Goal: Check status: Check status

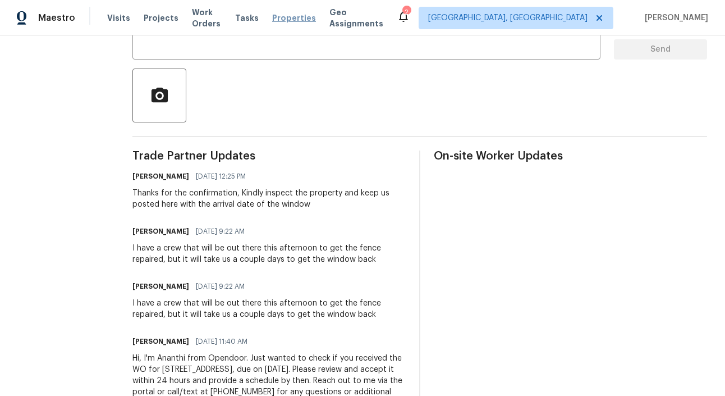
scroll to position [227, 0]
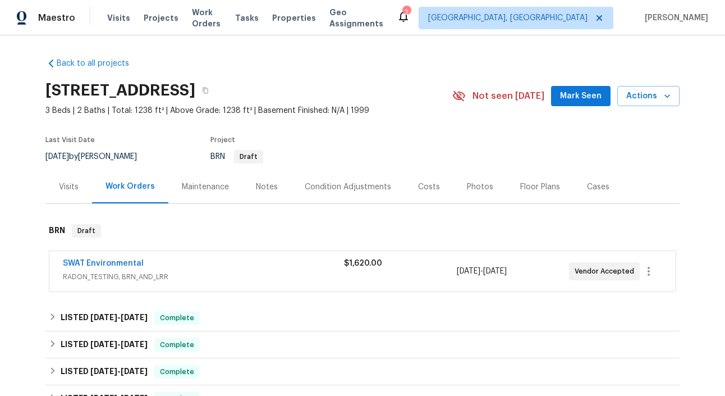
click at [113, 258] on span "SWAT Environmental" at bounding box center [103, 263] width 81 height 11
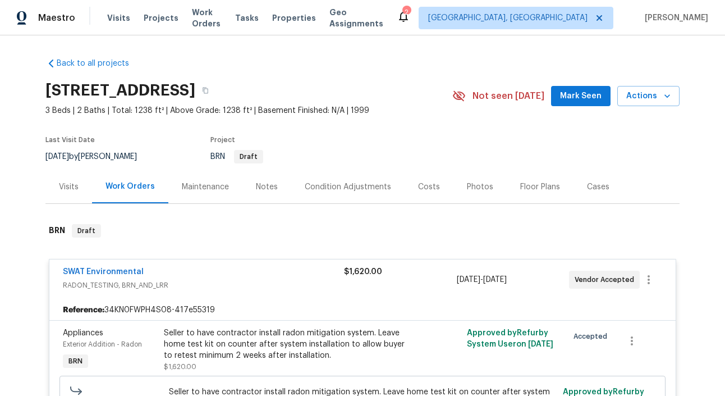
click at [104, 275] on span "SWAT Environmental" at bounding box center [103, 271] width 81 height 11
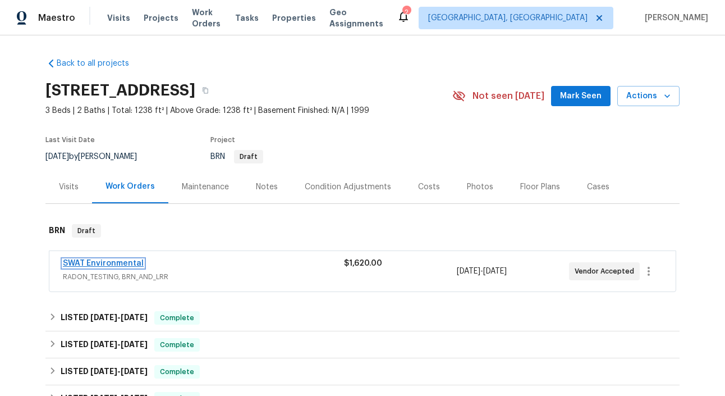
click at [113, 264] on link "SWAT Environmental" at bounding box center [103, 263] width 81 height 8
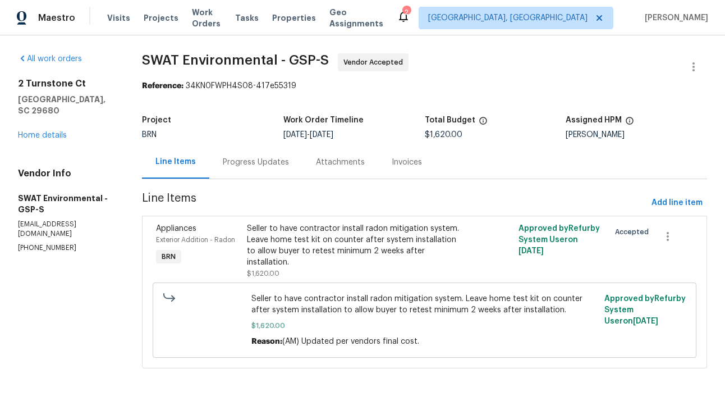
click at [245, 167] on div "Progress Updates" at bounding box center [256, 162] width 66 height 11
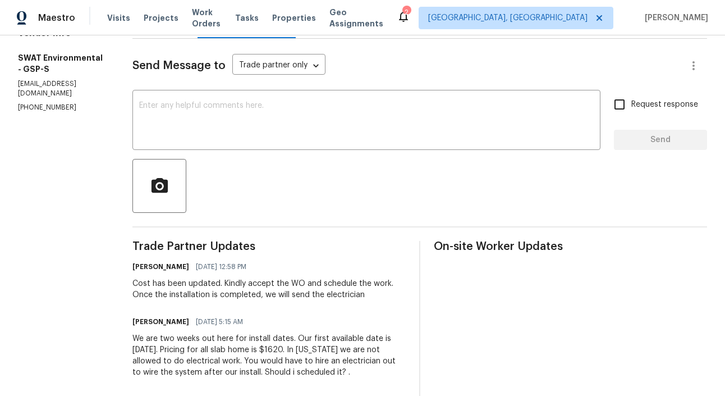
scroll to position [53, 0]
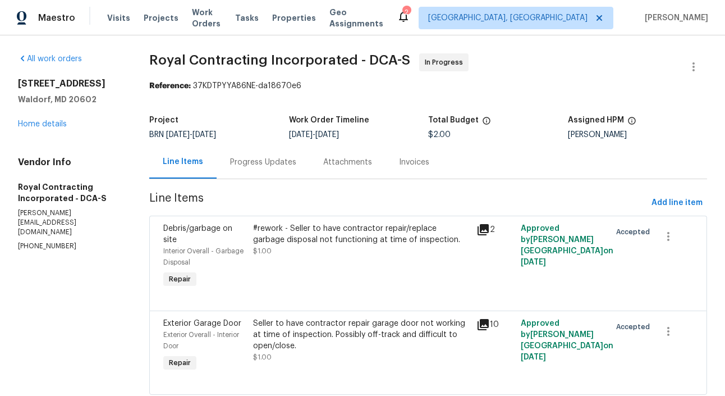
scroll to position [31, 0]
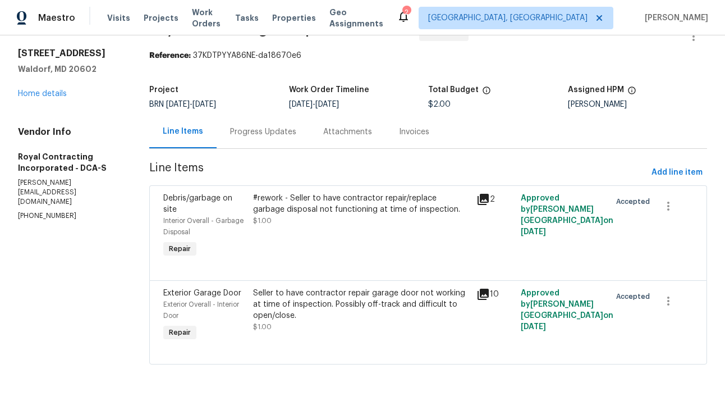
click at [249, 149] on section "Royal Contracting Incorporated - DCA-S In Progress Reference: 37KDTPYYA86NE-da1…" at bounding box center [428, 200] width 558 height 355
click at [255, 134] on div "Progress Updates" at bounding box center [263, 131] width 66 height 11
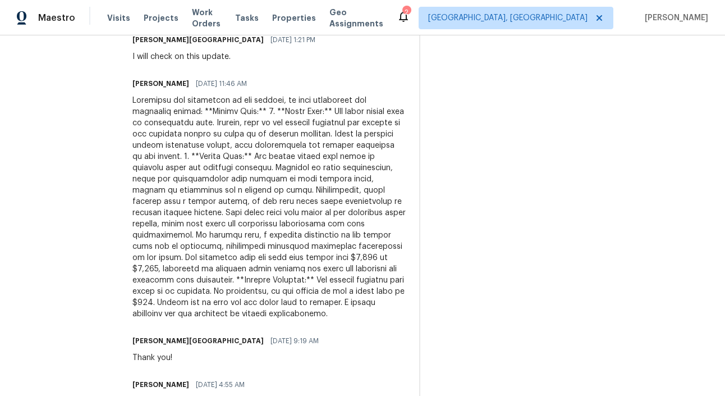
scroll to position [366, 0]
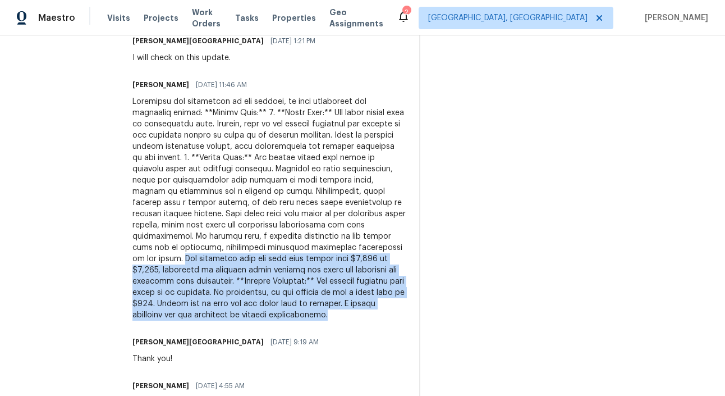
drag, startPoint x: 316, startPoint y: 247, endPoint x: 366, endPoint y: 319, distance: 87.9
click at [366, 319] on div at bounding box center [268, 208] width 273 height 224
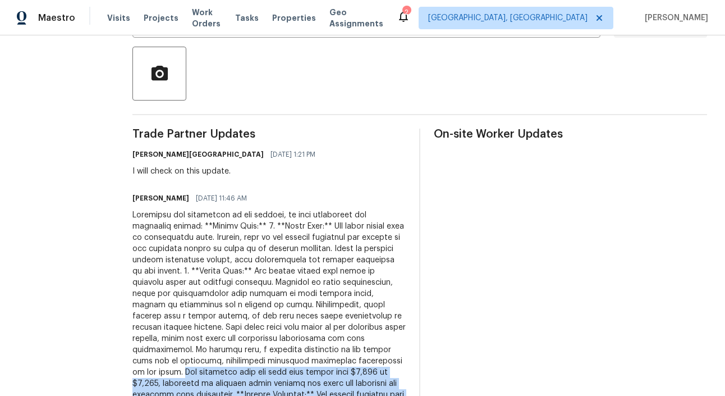
scroll to position [326, 0]
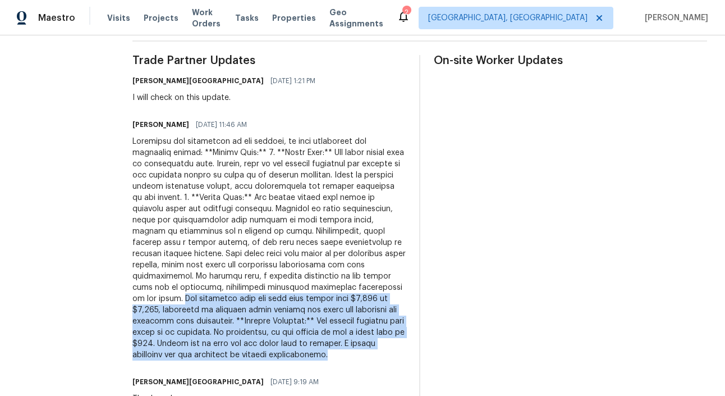
click at [228, 212] on div at bounding box center [268, 248] width 273 height 224
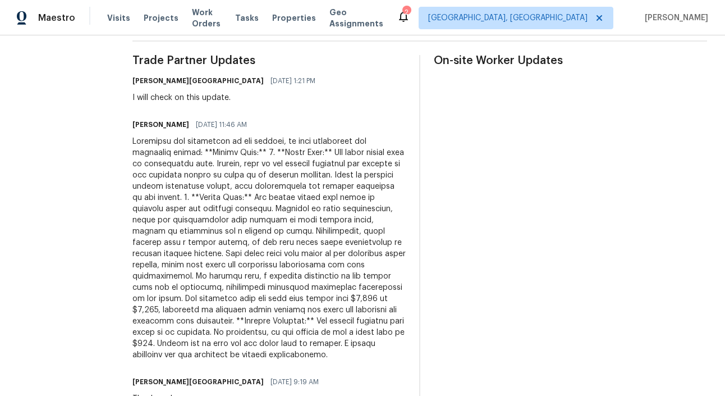
click at [228, 212] on div at bounding box center [268, 248] width 273 height 224
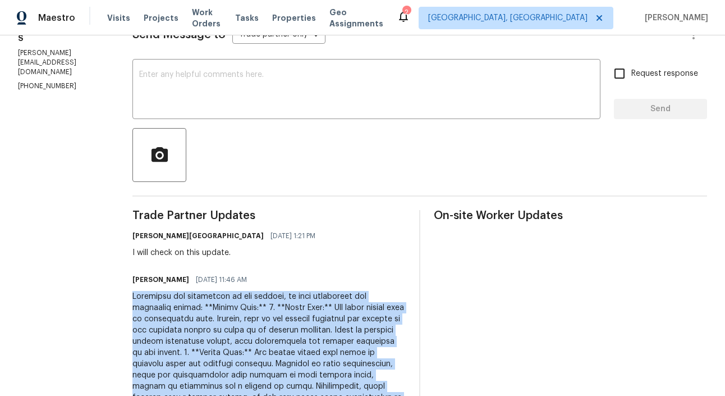
scroll to position [113, 0]
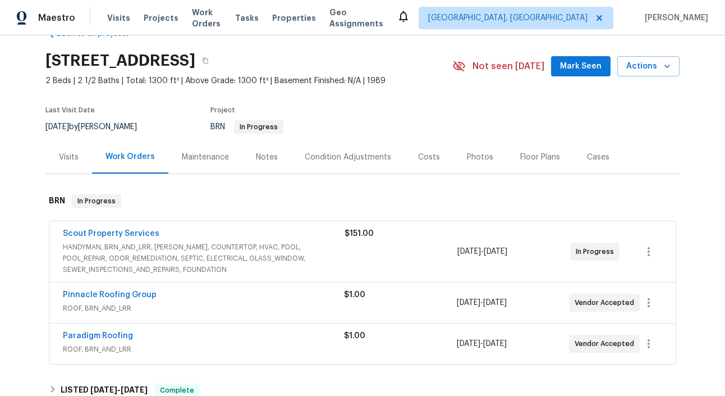
scroll to position [48, 0]
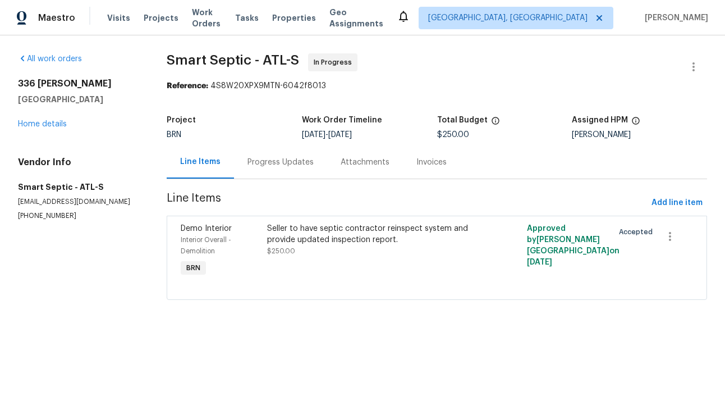
click at [282, 171] on div "Progress Updates" at bounding box center [280, 161] width 93 height 33
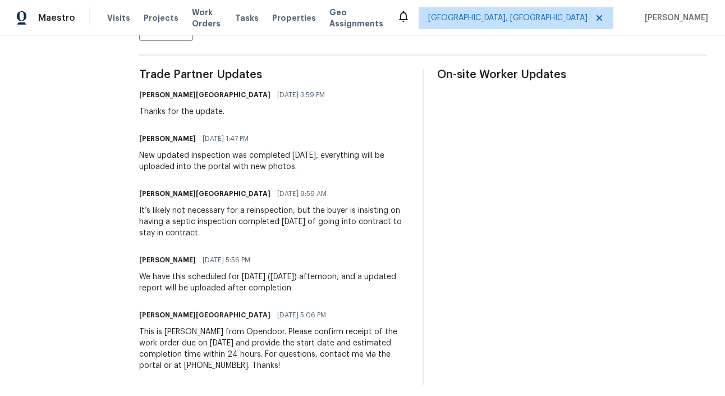
scroll to position [319, 0]
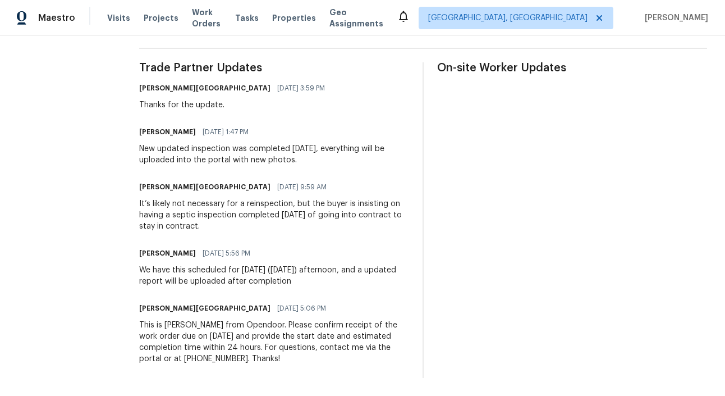
drag, startPoint x: 140, startPoint y: 205, endPoint x: 254, endPoint y: 229, distance: 116.4
click at [254, 229] on div "All work orders [STREET_ADDRESS][PERSON_NAME] Home details Vendor Info Smart Se…" at bounding box center [362, 56] width 725 height 679
